Goal: Transaction & Acquisition: Purchase product/service

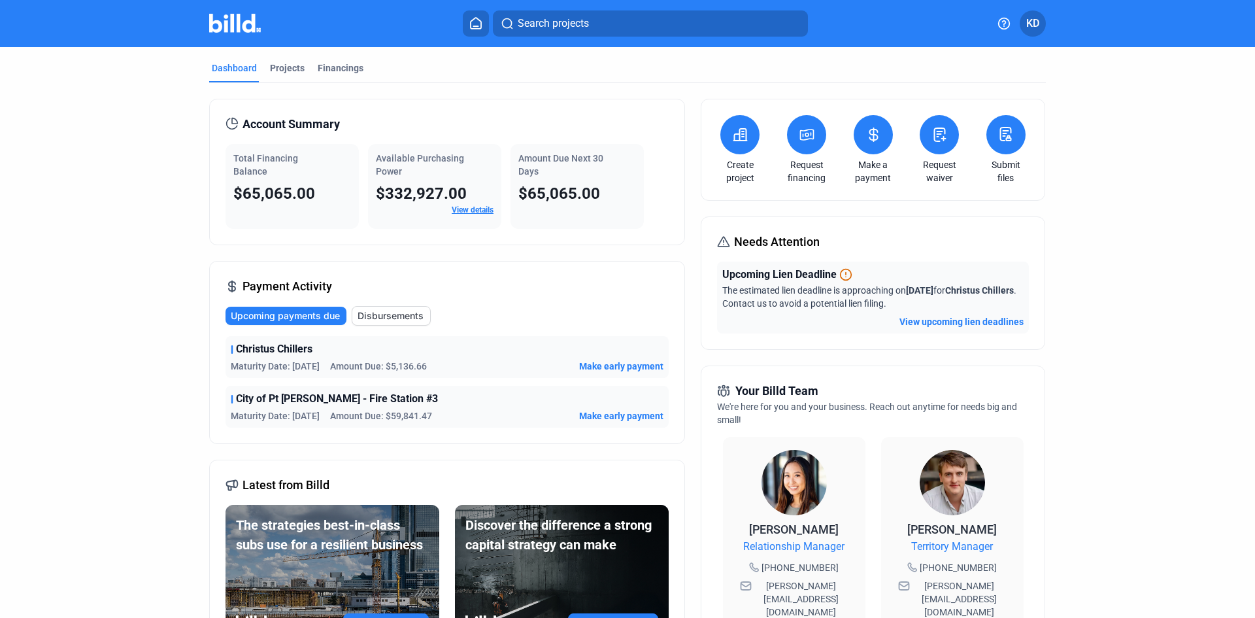
click at [740, 135] on icon at bounding box center [740, 135] width 13 height 12
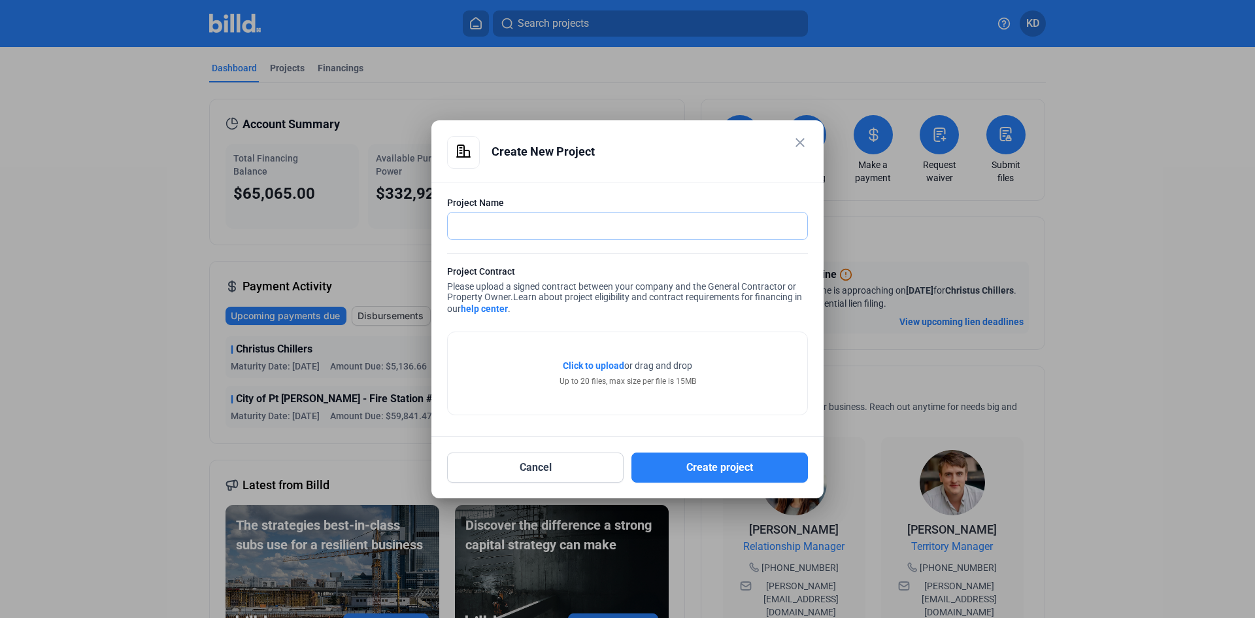
click at [569, 223] on input "text" at bounding box center [620, 225] width 345 height 27
type input "Buna Electric Warehouse Ducting"
click at [601, 365] on span "Click to upload" at bounding box center [593, 365] width 61 height 10
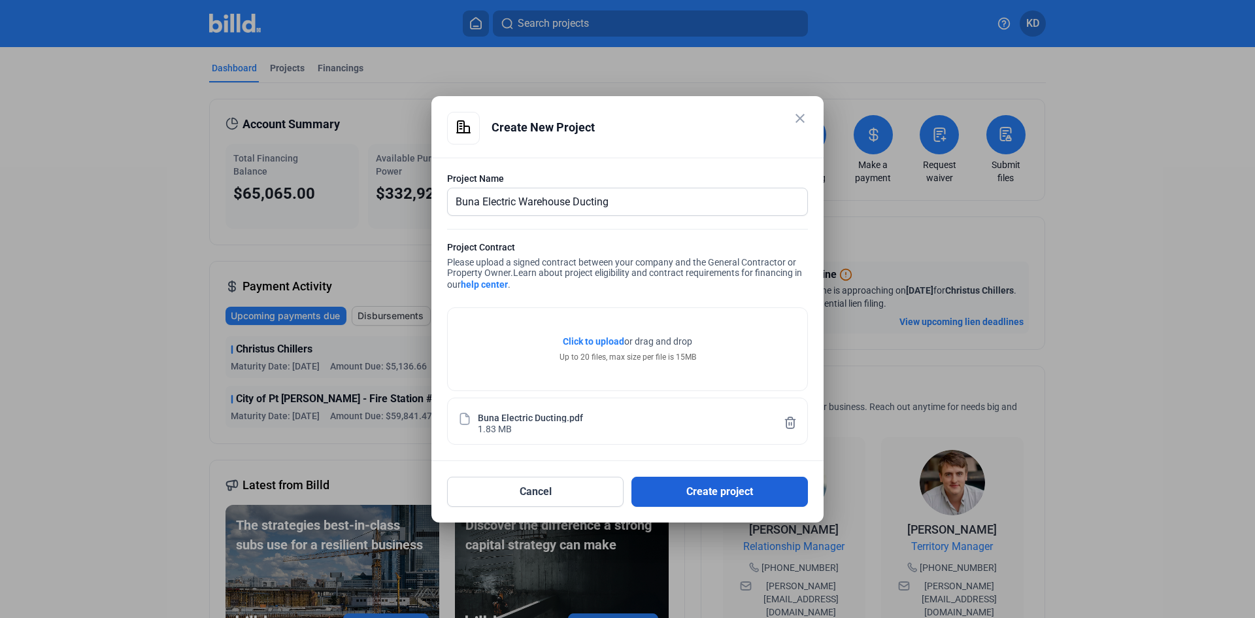
click at [723, 486] on button "Create project" at bounding box center [719, 491] width 176 height 30
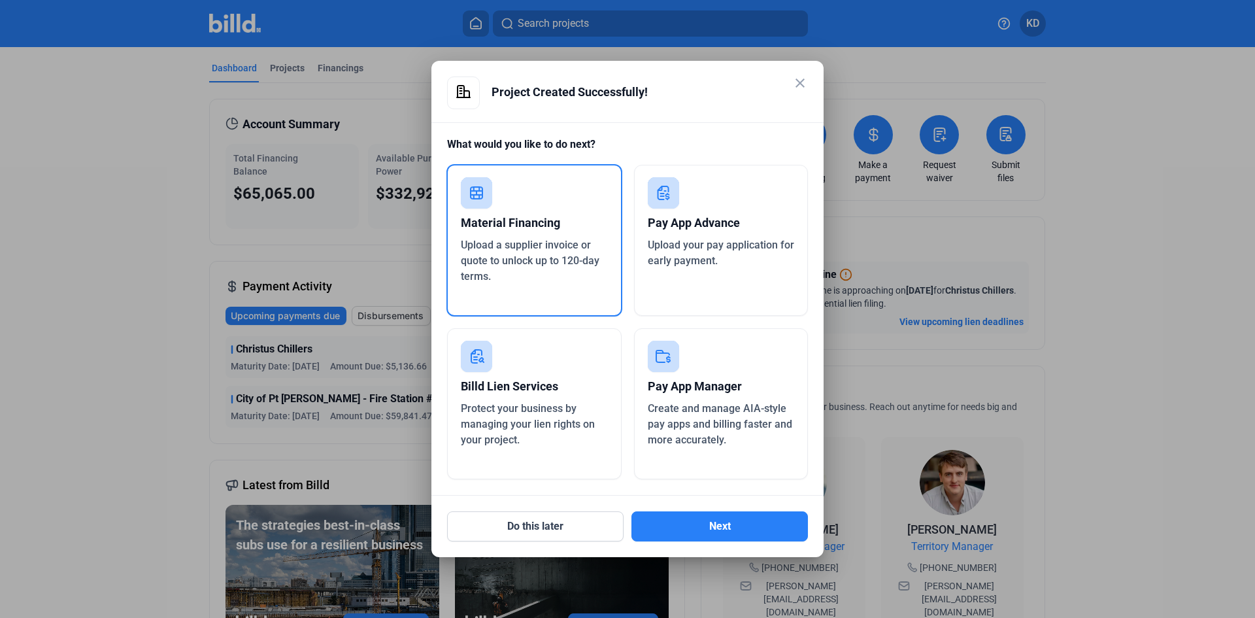
click at [479, 197] on icon at bounding box center [477, 193] width 12 height 12
click at [705, 524] on button "Next" at bounding box center [719, 526] width 176 height 30
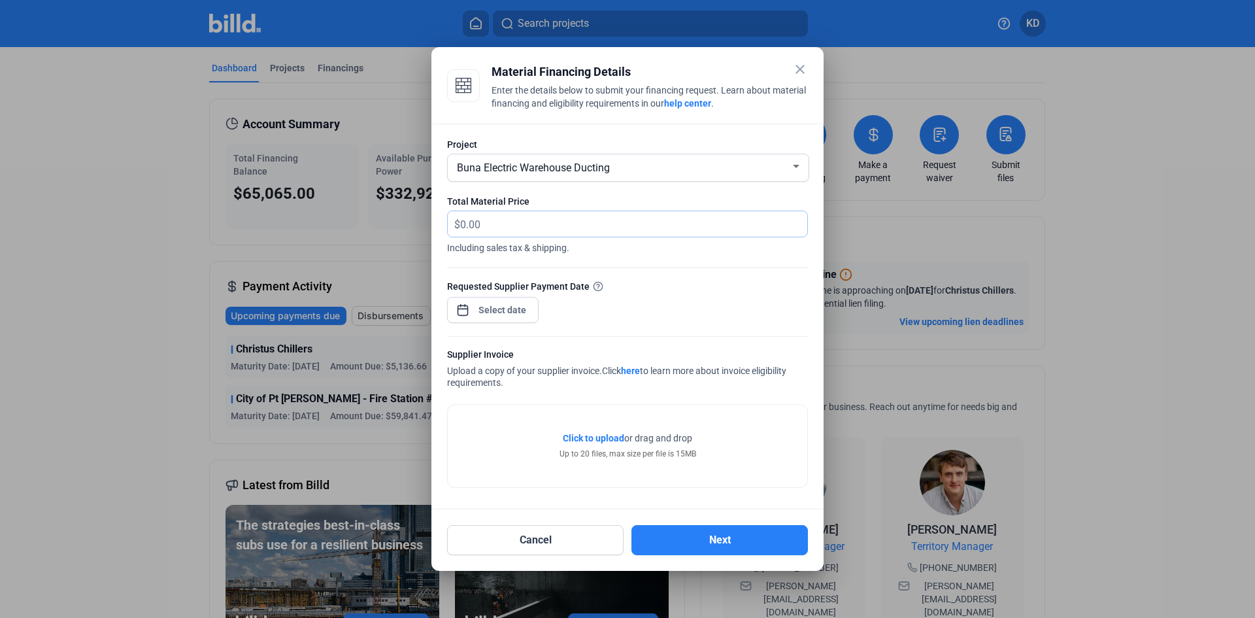
drag, startPoint x: 511, startPoint y: 225, endPoint x: 394, endPoint y: 238, distance: 117.6
click at [398, 235] on div "close Material Financing Details Enter the details below to submit your financi…" at bounding box center [627, 309] width 1255 height 618
type input "8,200.00"
click at [487, 310] on div "close Material Financing Details Enter the details below to submit your financi…" at bounding box center [627, 309] width 1255 height 618
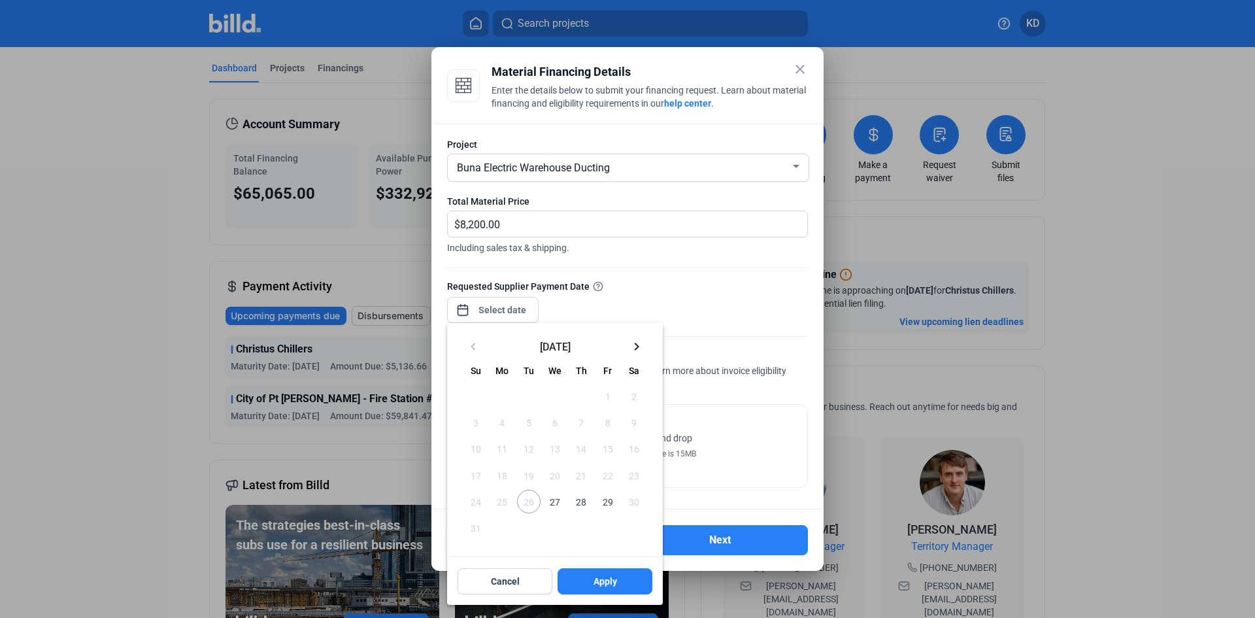
click at [554, 505] on span "27" at bounding box center [555, 502] width 24 height 24
click at [607, 580] on span "Apply" at bounding box center [605, 580] width 24 height 13
type input "[DATE]"
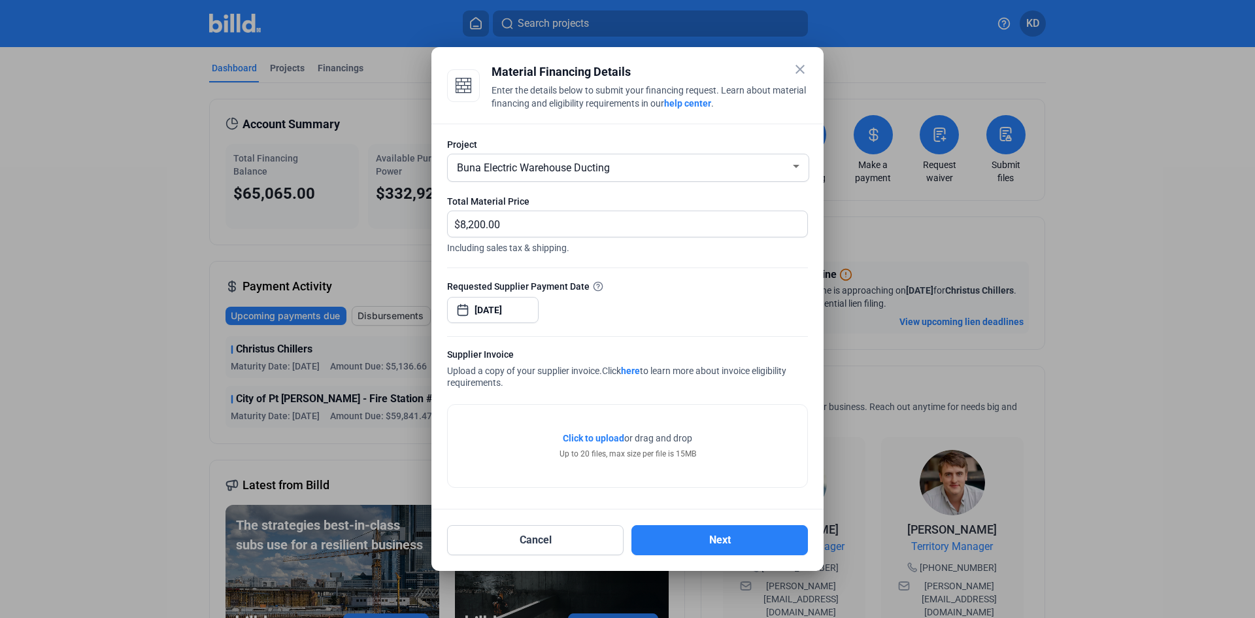
click at [588, 440] on span "Click to upload" at bounding box center [593, 438] width 61 height 10
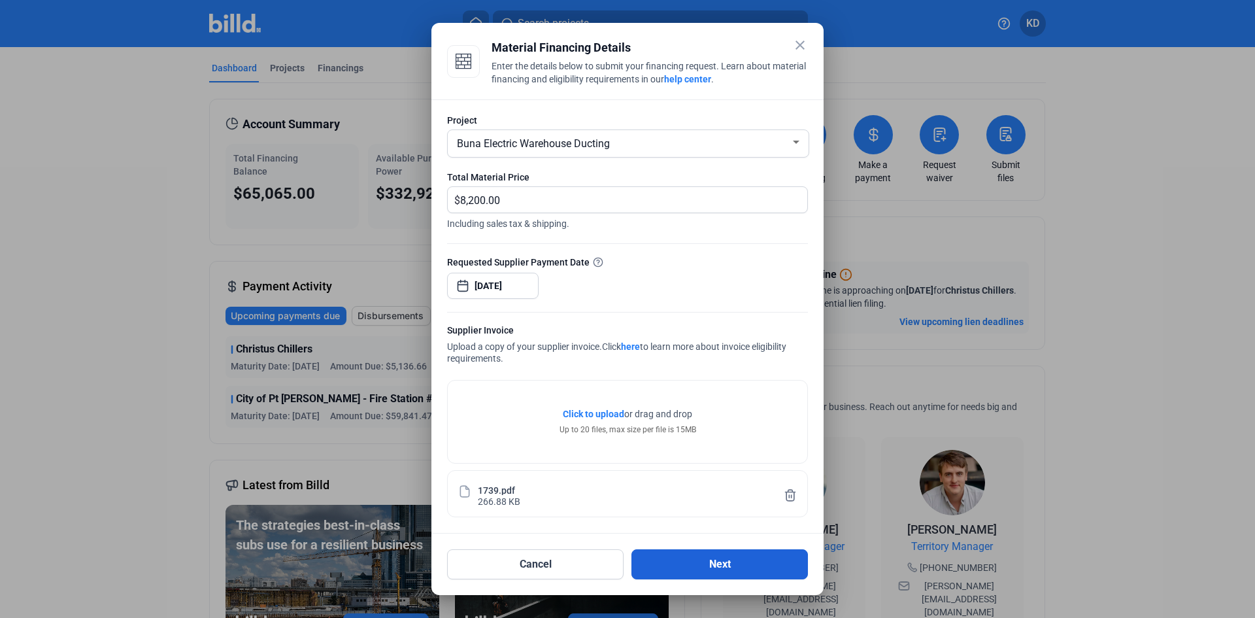
click at [713, 564] on button "Next" at bounding box center [719, 564] width 176 height 30
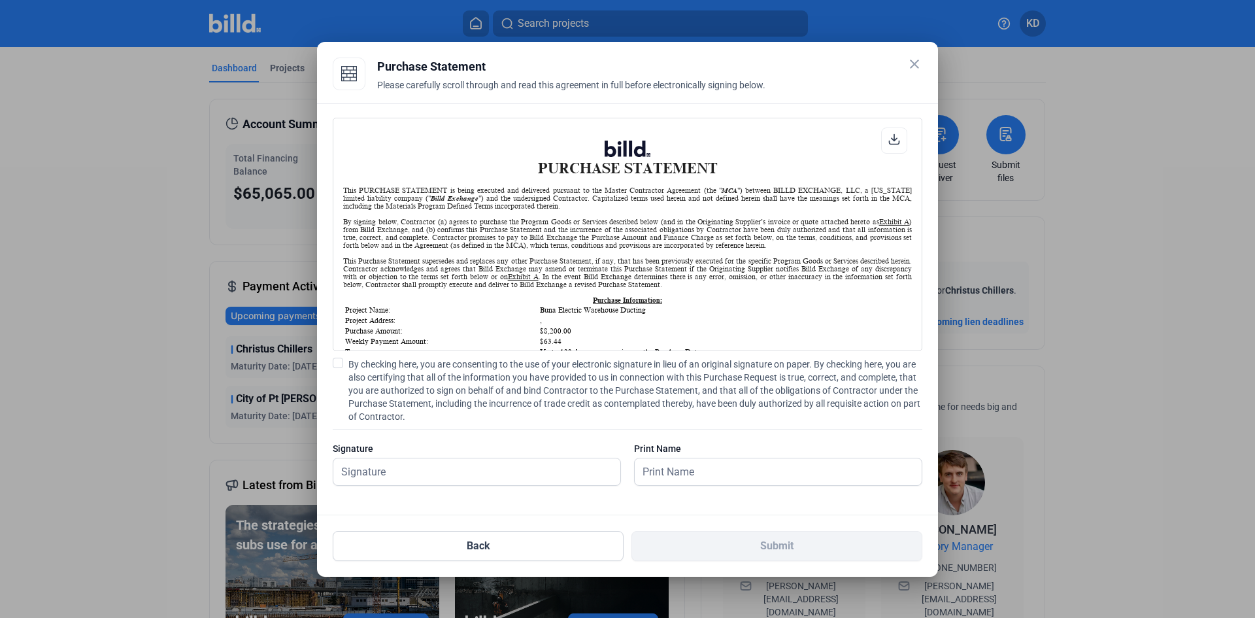
scroll to position [1, 0]
click at [389, 473] on input "text" at bounding box center [476, 471] width 287 height 27
type input "[PERSON_NAME]"
click at [336, 364] on span at bounding box center [338, 362] width 10 height 10
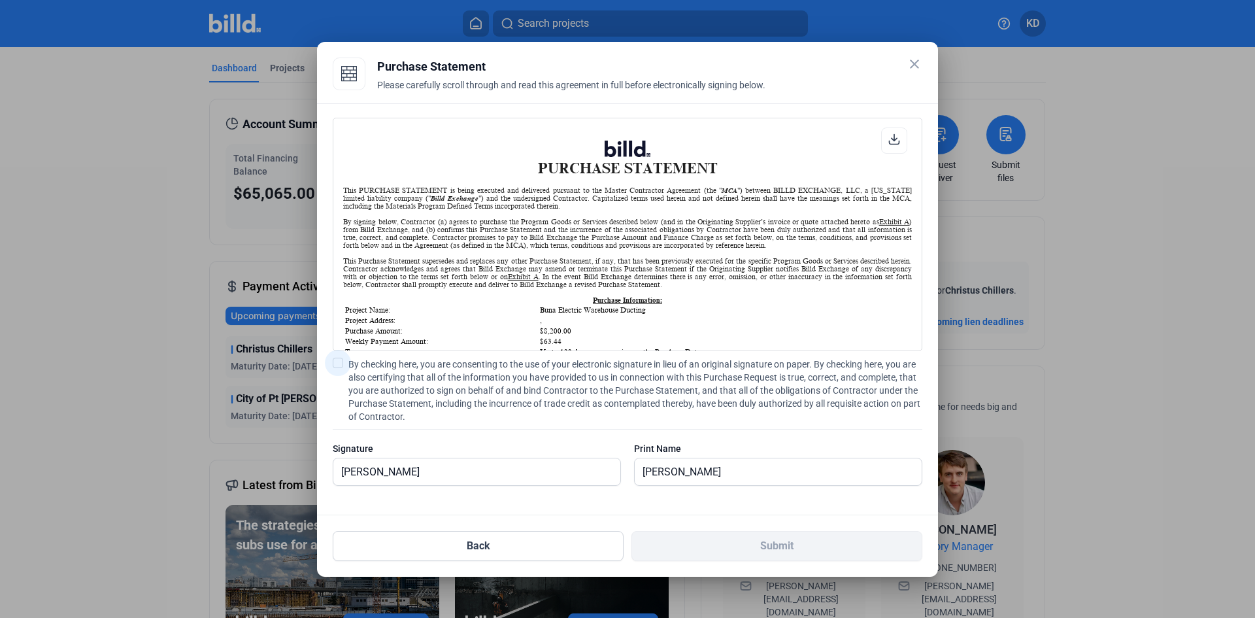
click at [0, 0] on input "By checking here, you are consenting to the use of your electronic signature in…" at bounding box center [0, 0] width 0 height 0
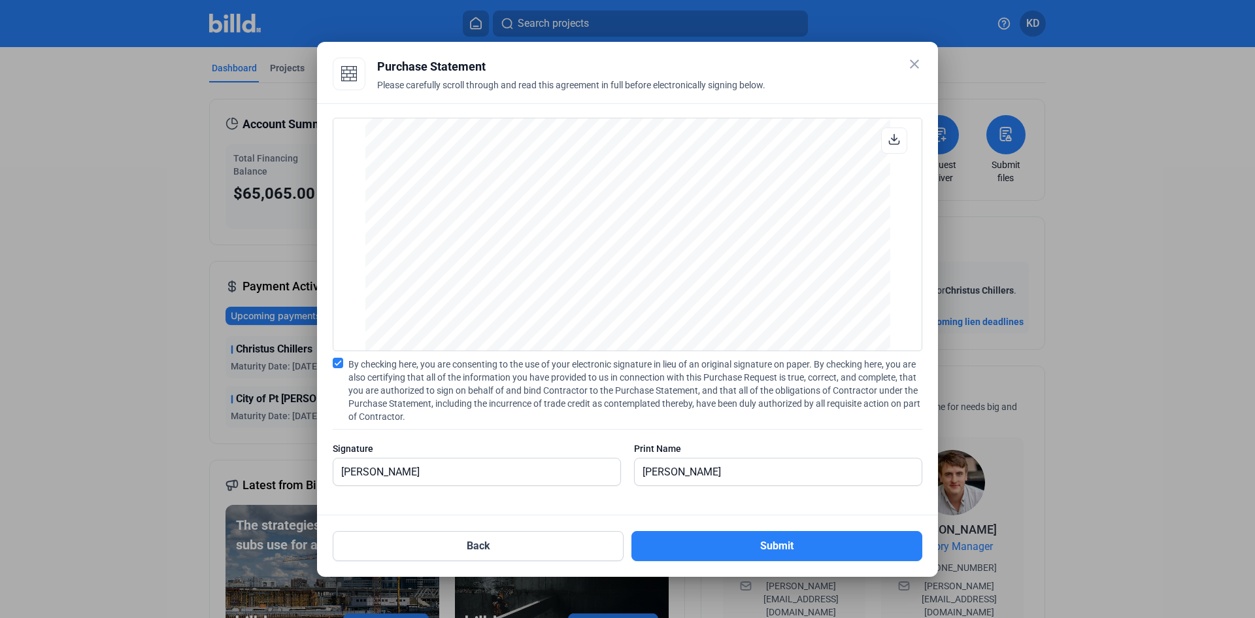
scroll to position [915, 0]
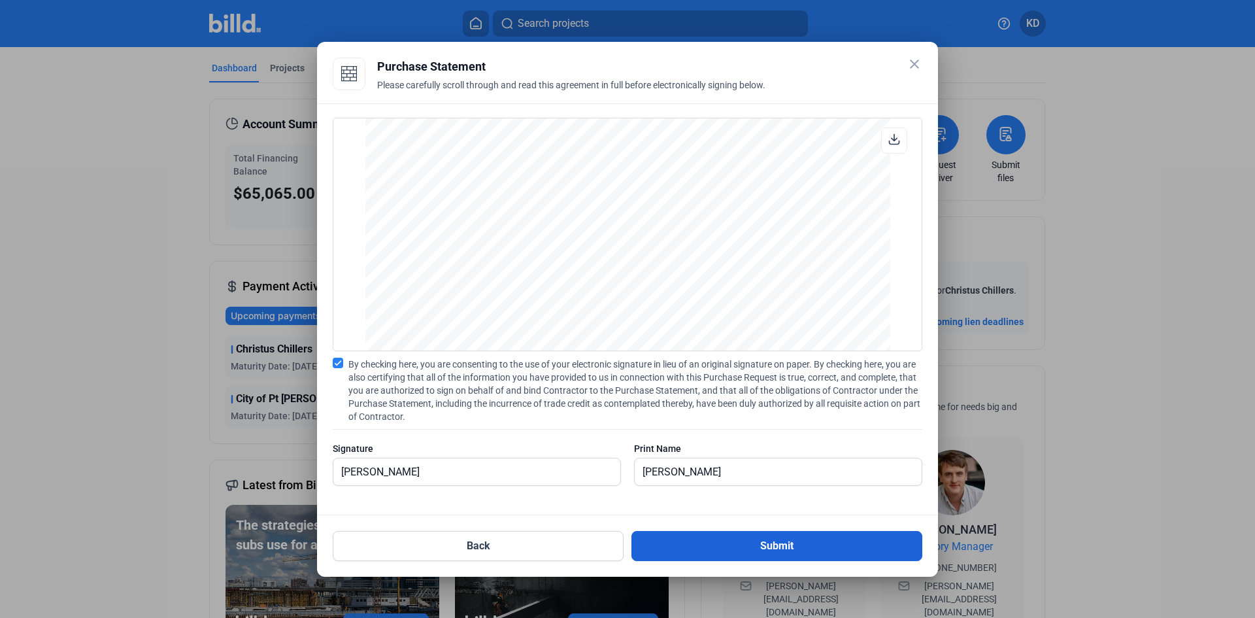
click at [776, 550] on button "Submit" at bounding box center [776, 546] width 291 height 30
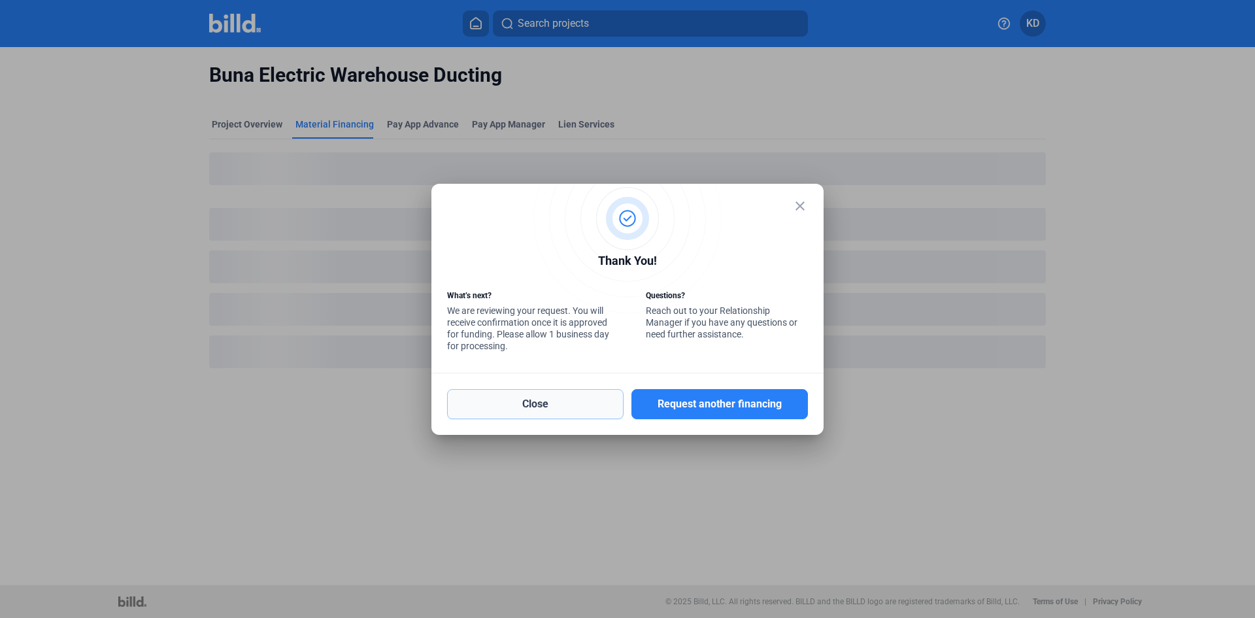
click at [553, 406] on button "Close" at bounding box center [535, 404] width 176 height 30
